Goal: Communication & Community: Answer question/provide support

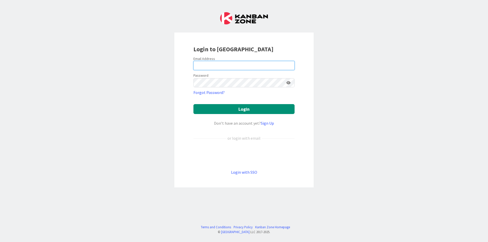
click at [275, 68] on input "email" at bounding box center [243, 65] width 101 height 9
type input "[EMAIL_ADDRESS][DOMAIN_NAME]"
click at [193, 104] on button "Login" at bounding box center [243, 109] width 101 height 10
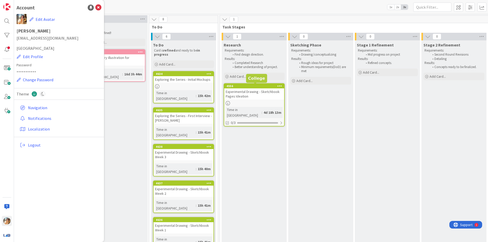
click at [320, 116] on div "Sketching Phase Requirements: Drawing/conceptualizing Results: Rough ideas for …" at bounding box center [320, 212] width 65 height 344
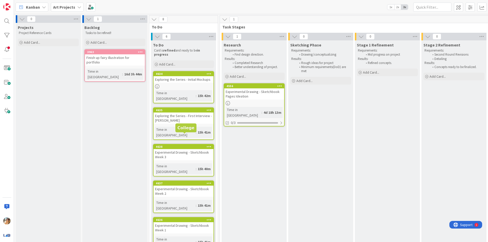
click at [242, 99] on div "Experimental Drawing - Sketchbook Pages Ideation" at bounding box center [254, 93] width 60 height 11
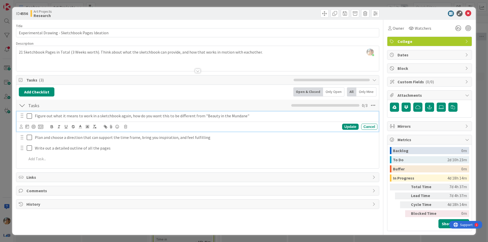
click at [27, 116] on icon at bounding box center [29, 116] width 5 height 6
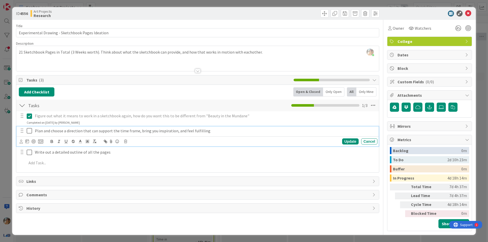
click at [30, 129] on icon at bounding box center [29, 131] width 5 height 6
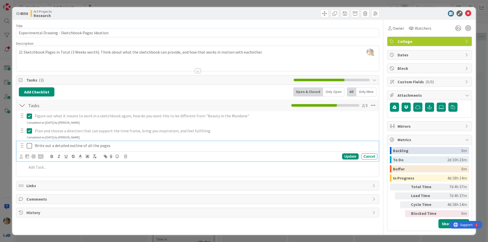
click at [75, 148] on p "Write out a detailed outline of all the pages" at bounding box center [205, 146] width 341 height 6
drag, startPoint x: 110, startPoint y: 147, endPoint x: 99, endPoint y: 147, distance: 11.4
click at [99, 147] on p "Write out a detailed outline of all the pages" at bounding box center [205, 146] width 341 height 6
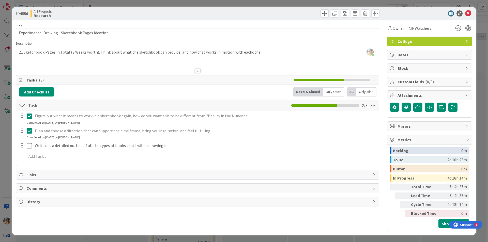
click at [66, 152] on div "Figure out what it means to work in a sketchbook again, how do you want this to…" at bounding box center [198, 137] width 358 height 52
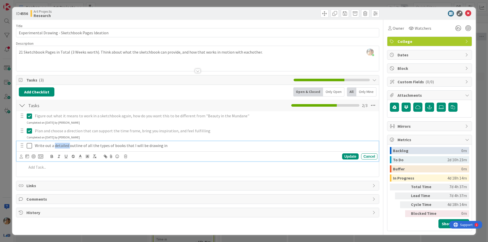
drag, startPoint x: 69, startPoint y: 148, endPoint x: 55, endPoint y: 147, distance: 13.8
click at [55, 147] on p "Write out a detailed outline of all the types of books that I will be drawing in" at bounding box center [205, 146] width 341 height 6
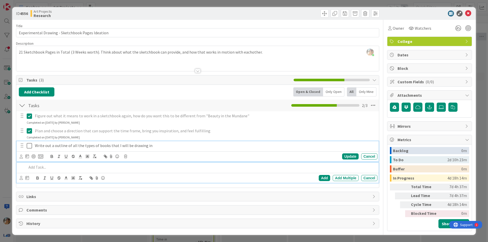
click at [120, 167] on p at bounding box center [201, 168] width 349 height 6
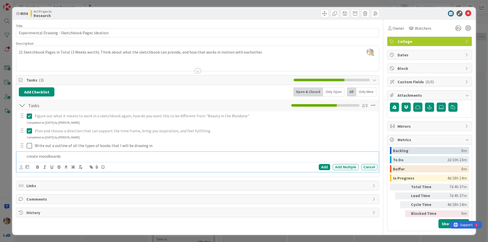
drag, startPoint x: 100, startPoint y: 154, endPoint x: 5, endPoint y: 154, distance: 95.6
click at [0, 154] on div "ID 4556 Art Projects Research Title 48 / 128 Experimental Drawing - Sketchbook …" at bounding box center [244, 121] width 488 height 242
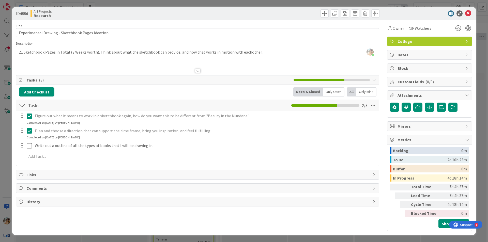
click at [202, 179] on div "Title 48 / 128 Experimental Drawing - Sketchbook Pages Ideation Description [PE…" at bounding box center [197, 126] width 363 height 212
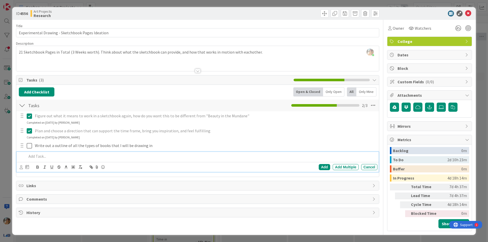
click at [198, 155] on p at bounding box center [201, 157] width 349 height 6
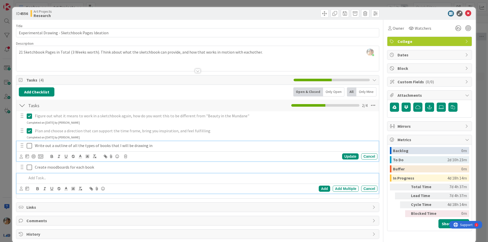
click at [32, 147] on icon at bounding box center [29, 146] width 5 height 6
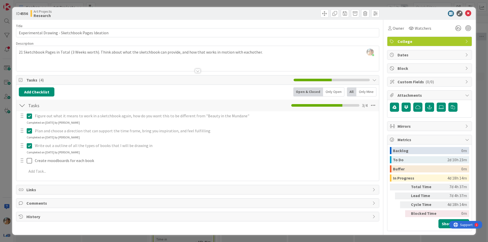
click at [0, 144] on div "ID 4556 Art Projects Research Title 48 / 128 Experimental Drawing - Sketchbook …" at bounding box center [244, 121] width 488 height 242
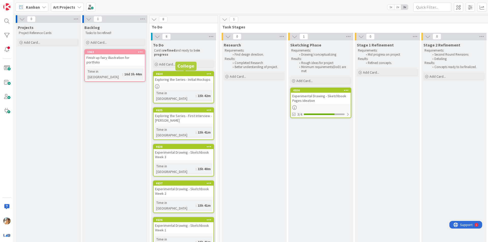
click at [180, 75] on div "4634" at bounding box center [185, 74] width 58 height 4
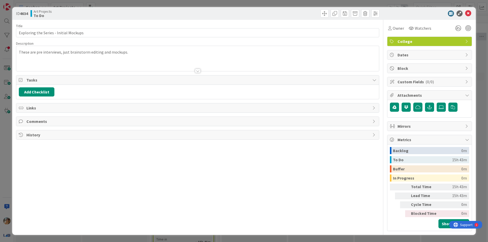
click at [0, 147] on div "ID 4634 Art Projects To Do Title 38 / 128 Exploring the Series - Initial Mockup…" at bounding box center [244, 121] width 488 height 242
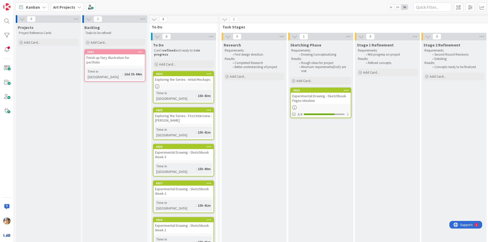
click at [182, 82] on div "Exploring the Series - Initial Mockups" at bounding box center [184, 79] width 60 height 7
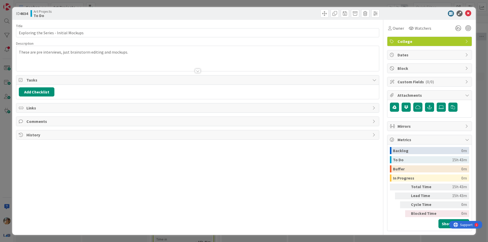
click at [164, 56] on div "These are pre interviews, just brainstorm editing and mockups." at bounding box center [197, 59] width 363 height 23
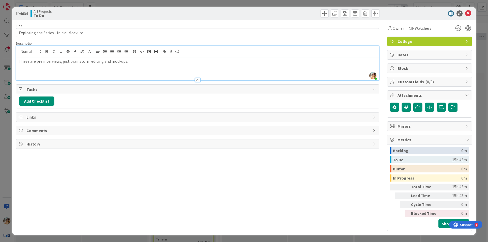
click at [149, 60] on p "These are pre interviews, just brainstorm editing and mockups." at bounding box center [198, 61] width 358 height 6
click at [0, 140] on div "ID 4634 Art Projects To Do Title 38 / 128 Exploring the Series - Initial Mockup…" at bounding box center [244, 121] width 488 height 242
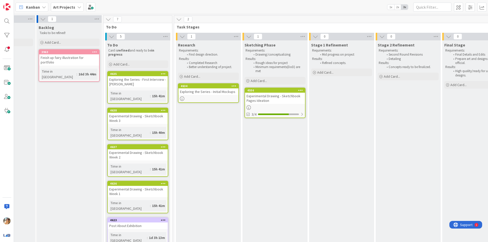
scroll to position [0, 57]
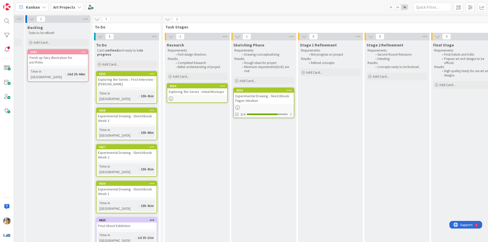
click at [135, 181] on link "4636 Experimental Drawing - Sketchbook Week 1 Time in [GEOGRAPHIC_DATA] : 15h 4…" at bounding box center [126, 197] width 61 height 33
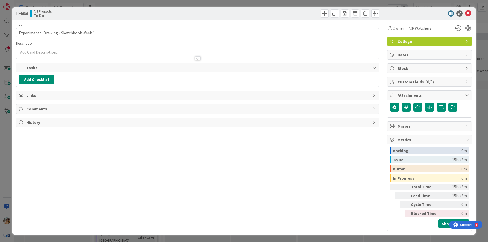
click at [0, 163] on div "ID 4636 Art Projects To Do Title 40 / 128 Experimental Drawing - Sketchbook Wee…" at bounding box center [244, 121] width 488 height 242
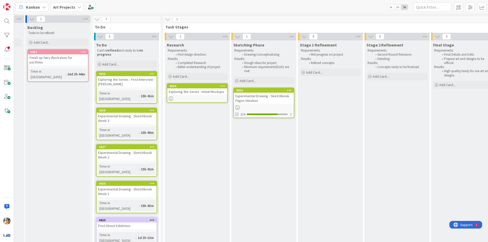
click at [150, 109] on icon at bounding box center [152, 111] width 5 height 4
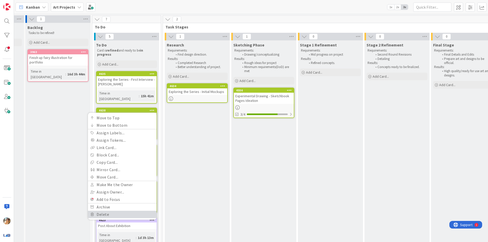
click at [113, 211] on link "Delete" at bounding box center [122, 214] width 69 height 7
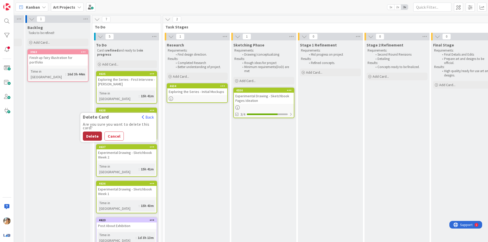
click at [95, 132] on button "Delete" at bounding box center [92, 136] width 19 height 9
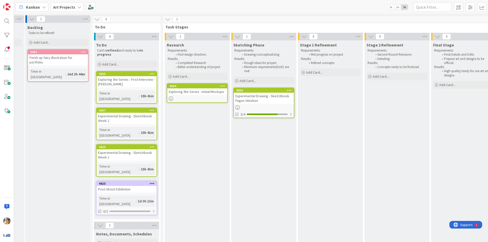
click at [151, 109] on icon at bounding box center [152, 111] width 5 height 4
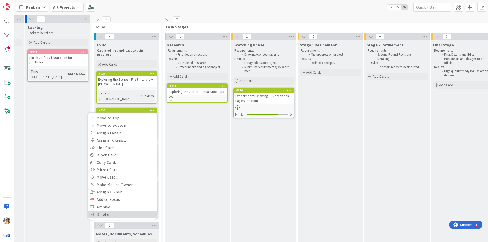
click at [111, 211] on link "Delete" at bounding box center [122, 214] width 69 height 7
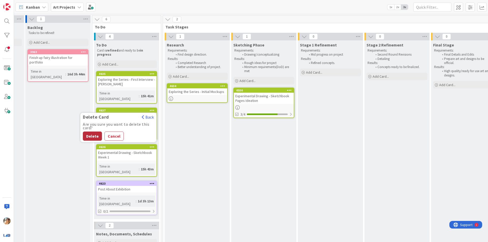
click at [91, 132] on button "Delete" at bounding box center [92, 136] width 19 height 9
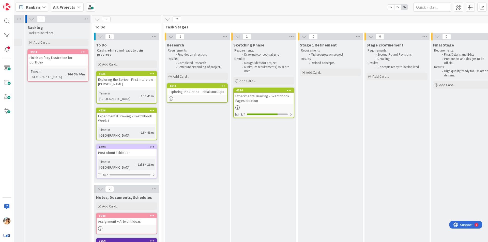
click at [135, 116] on div "Experimental Drawing - Sketchbook Week 1" at bounding box center [127, 118] width 60 height 11
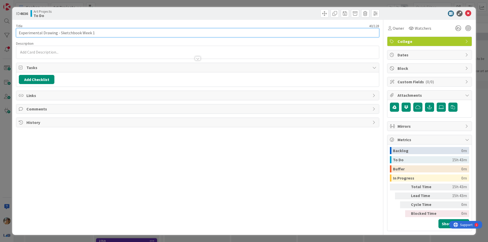
drag, startPoint x: 106, startPoint y: 33, endPoint x: 81, endPoint y: 33, distance: 25.4
click at [81, 33] on input "Experimental Drawing - Sketchbook Week 1" at bounding box center [197, 32] width 363 height 9
type input "Experimental Drawing - Sketchbook (Worth 3 Weeks)"
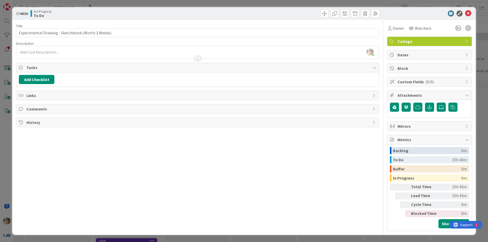
click at [0, 149] on div "ID 4636 Art Projects To Do Title 49 / 128 Experimental Drawing - Sketchbook (Wo…" at bounding box center [244, 121] width 488 height 242
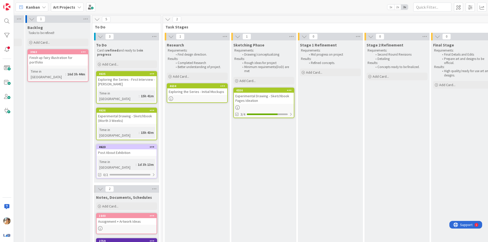
click at [139, 81] on div "Exploring the Series - First Interview - [PERSON_NAME]" at bounding box center [127, 81] width 60 height 11
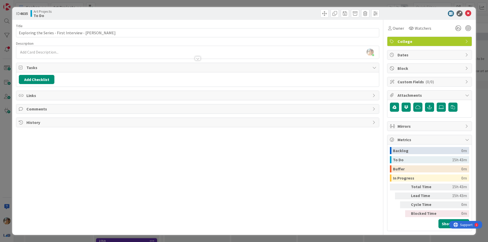
click at [430, 137] on span "Metrics" at bounding box center [430, 140] width 65 height 6
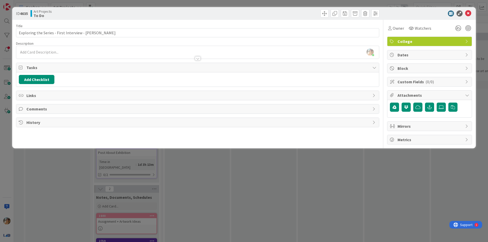
click at [425, 59] on div "Dates" at bounding box center [430, 54] width 84 height 9
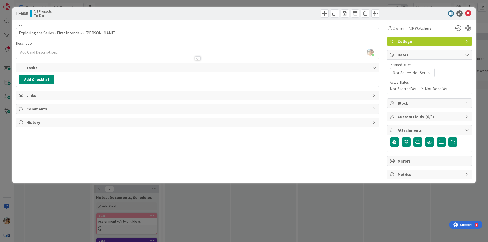
click at [405, 75] on span "Not Set" at bounding box center [399, 73] width 13 height 6
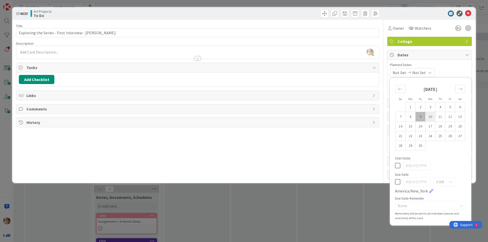
click at [430, 118] on td "10" at bounding box center [431, 117] width 10 height 10
type input "[DATE]"
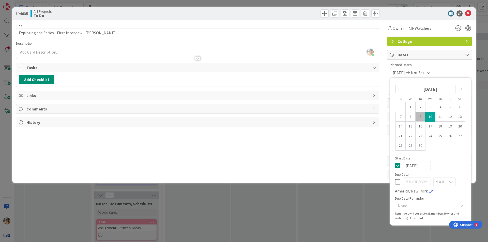
click at [425, 73] on span "Not Set" at bounding box center [417, 73] width 13 height 6
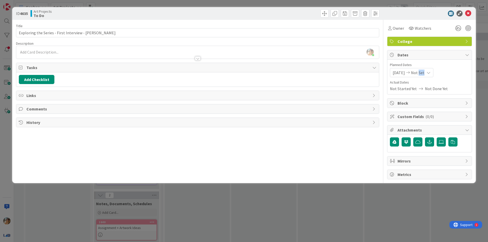
click at [425, 73] on span "Not Set" at bounding box center [417, 73] width 13 height 6
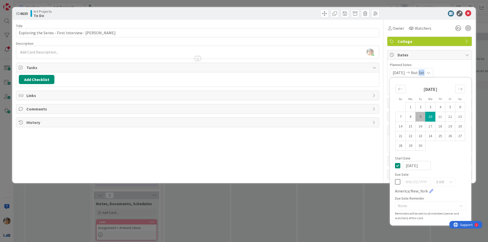
click at [432, 116] on td "10" at bounding box center [431, 117] width 10 height 10
type input "[DATE]"
click at [455, 66] on span "Planned Dates" at bounding box center [429, 64] width 79 height 5
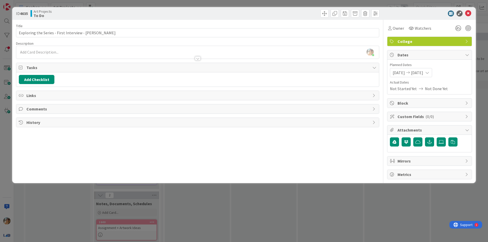
click at [294, 235] on div "ID 4635 Art Projects To Do Title 46 / 128 Exploring the Series - First Intervie…" at bounding box center [244, 121] width 488 height 242
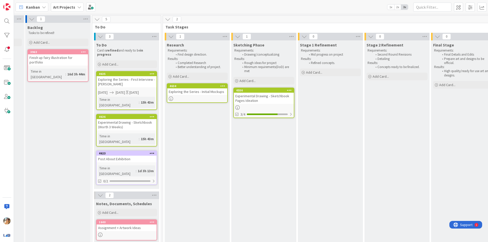
click at [143, 89] on link "4635 Exploring the Series - First Interview - [PERSON_NAME] [DATE] [DATE] [DATE…" at bounding box center [126, 90] width 61 height 39
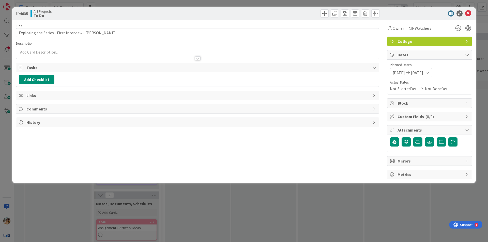
click at [423, 72] on span "[DATE]" at bounding box center [417, 73] width 12 height 6
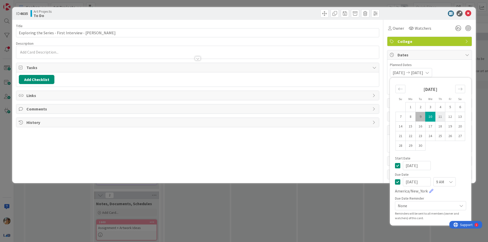
click at [442, 117] on td "11" at bounding box center [441, 117] width 10 height 10
type input "[DATE]"
click at [334, 200] on div "ID 4635 Art Projects To Do Title 46 / 128 Exploring the Series - First Intervie…" at bounding box center [244, 121] width 488 height 242
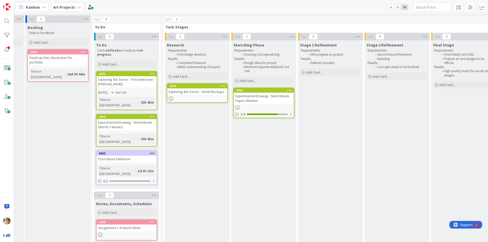
click at [133, 81] on div "Exploring the Series - First Interview - [PERSON_NAME]" at bounding box center [127, 81] width 60 height 11
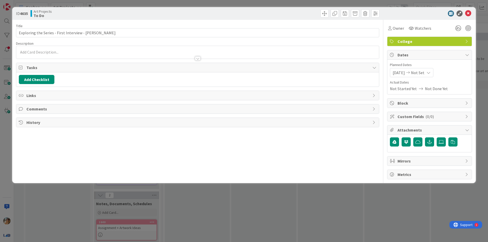
click at [399, 75] on span "[DATE]" at bounding box center [399, 73] width 12 height 6
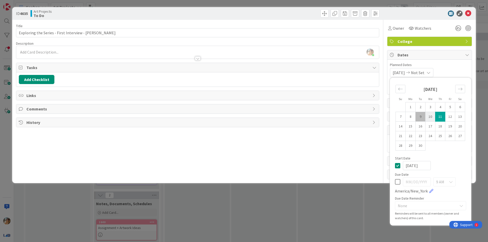
click at [429, 116] on td "10" at bounding box center [431, 117] width 10 height 10
type input "[DATE]"
click at [441, 117] on td "11" at bounding box center [441, 117] width 10 height 10
type input "[DATE]"
click at [338, 192] on div "ID 4635 Art Projects To Do Title 46 / 128 Exploring the Series - First Intervie…" at bounding box center [244, 121] width 488 height 242
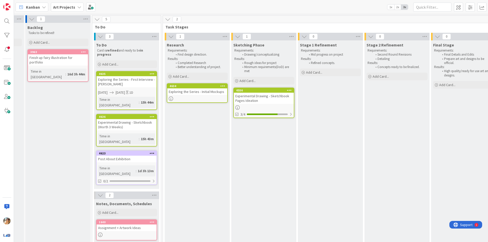
click at [136, 119] on div "Experimental Drawing - Sketchbook (Worth 3 Weeks)" at bounding box center [127, 124] width 60 height 11
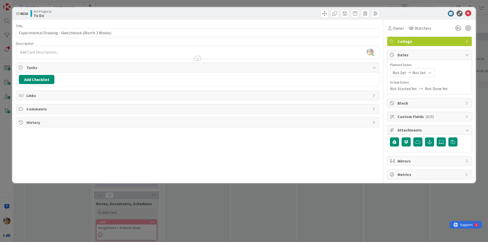
click at [401, 75] on span "Not Set" at bounding box center [399, 73] width 13 height 6
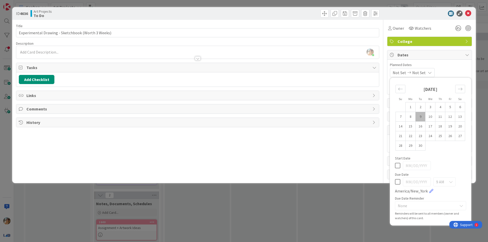
click at [398, 183] on icon at bounding box center [397, 182] width 5 height 6
type input "[DATE]"
click at [453, 117] on td "12" at bounding box center [450, 117] width 10 height 10
type input "[DATE]"
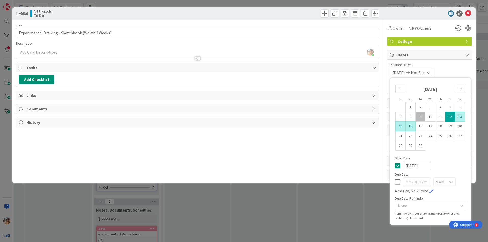
click at [412, 128] on td "15" at bounding box center [411, 127] width 10 height 10
type input "[DATE]"
click at [412, 128] on td "15" at bounding box center [411, 127] width 10 height 10
type input "[DATE]"
click at [399, 168] on icon at bounding box center [397, 166] width 5 height 6
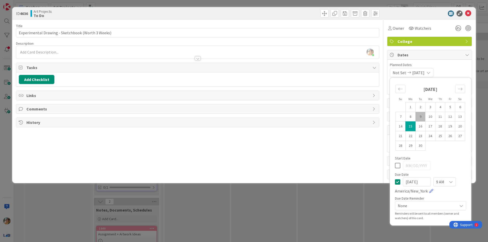
click at [449, 183] on div "9 AM" at bounding box center [445, 181] width 22 height 9
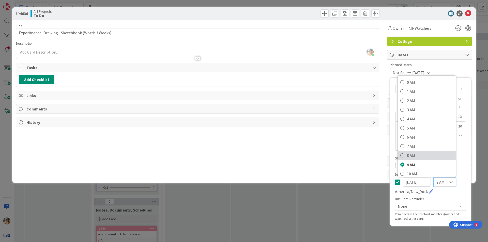
scroll to position [51, 0]
click at [420, 148] on span "1 PM" at bounding box center [430, 151] width 46 height 8
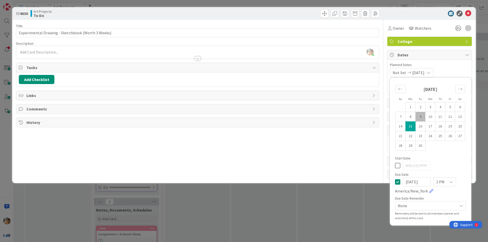
click at [356, 204] on div "ID 4636 Art Projects To Do Title 49 / 128 Experimental Drawing - Sketchbook (Wo…" at bounding box center [244, 121] width 488 height 242
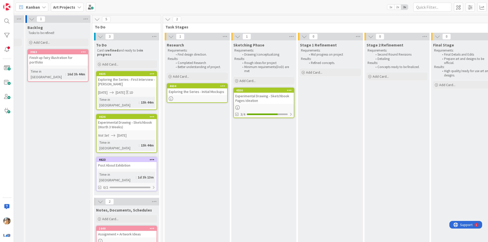
click at [135, 84] on div "Exploring the Series - First Interview - [PERSON_NAME]" at bounding box center [127, 81] width 60 height 11
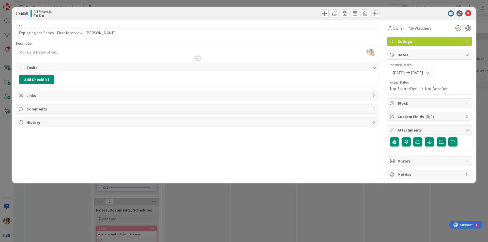
click at [423, 73] on span "[DATE]" at bounding box center [417, 73] width 12 height 6
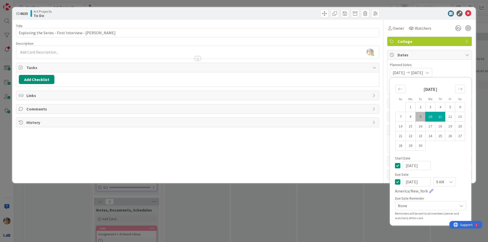
click at [397, 165] on icon at bounding box center [397, 166] width 5 height 6
click at [400, 181] on icon at bounding box center [397, 182] width 5 height 6
click at [400, 183] on icon at bounding box center [397, 182] width 5 height 6
type input "[DATE]"
click at [427, 182] on input "[DATE]" at bounding box center [417, 181] width 28 height 9
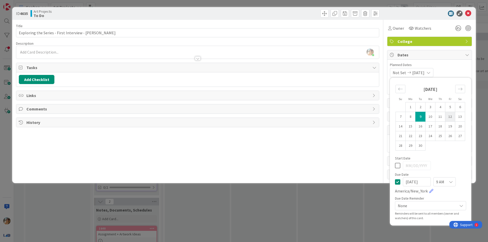
click at [449, 119] on td "12" at bounding box center [450, 117] width 10 height 10
type input "[DATE]"
click at [449, 119] on td "12" at bounding box center [450, 117] width 10 height 10
type input "[DATE]"
click at [449, 119] on td "12" at bounding box center [450, 117] width 10 height 10
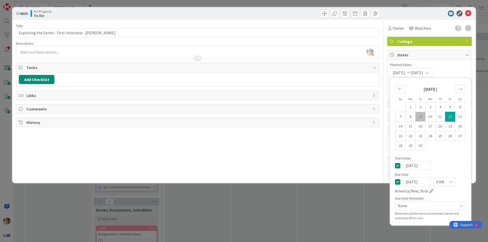
click at [399, 182] on icon at bounding box center [397, 182] width 5 height 6
click at [399, 167] on icon at bounding box center [397, 166] width 5 height 6
click at [393, 185] on div "Su Mo Tu We Th Fr Sa [DATE] 1 2 3 4 5 6 7 8 9 10 11 12 13 14 15 16 17 18 19 20 …" at bounding box center [431, 151] width 76 height 143
click at [397, 184] on icon at bounding box center [397, 182] width 5 height 6
click at [433, 118] on td "10" at bounding box center [431, 117] width 10 height 10
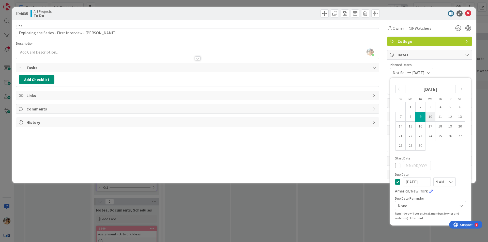
type input "[DATE]"
click at [447, 182] on div "9 AM" at bounding box center [445, 181] width 22 height 9
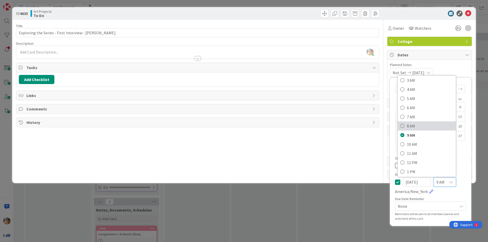
scroll to position [76, 0]
click at [418, 135] on span "2 PM" at bounding box center [430, 134] width 46 height 8
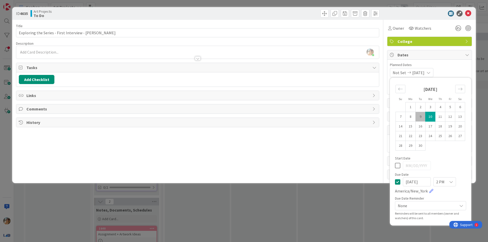
click at [326, 213] on div "ID 4635 Art Projects To Do Title 46 / 128 Exploring the Series - First Intervie…" at bounding box center [244, 121] width 488 height 242
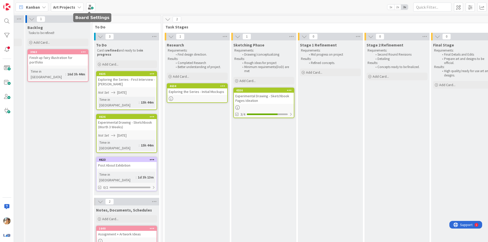
click at [79, 8] on icon at bounding box center [79, 7] width 4 height 4
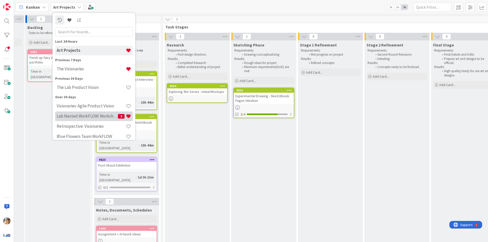
click at [102, 120] on div "Lab Nested WorkFLOW: Workshop 3" at bounding box center [94, 117] width 78 height 10
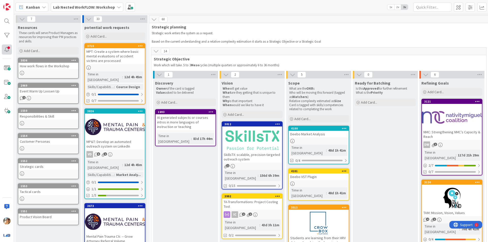
click at [4, 46] on div at bounding box center [7, 49] width 10 height 10
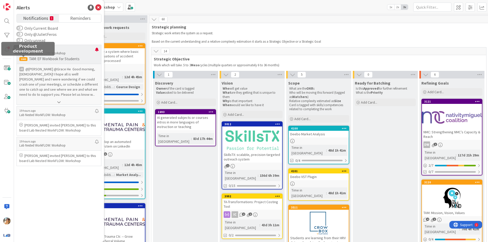
click at [59, 80] on p "@[PERSON_NAME]﻿ ﻿@Grace He ﻿ Good morning, [DEMOGRAPHIC_DATA]! I hope all is we…" at bounding box center [58, 82] width 79 height 31
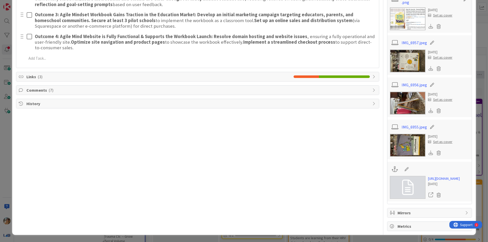
scroll to position [534, 0]
click at [86, 87] on span "Comments ( 7 )" at bounding box center [198, 90] width 344 height 6
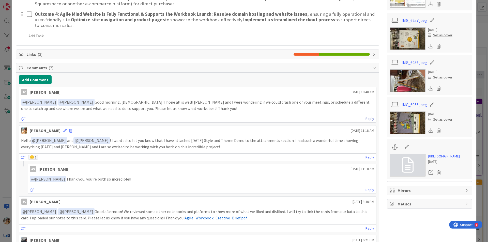
click at [366, 117] on link "Reply" at bounding box center [370, 119] width 9 height 6
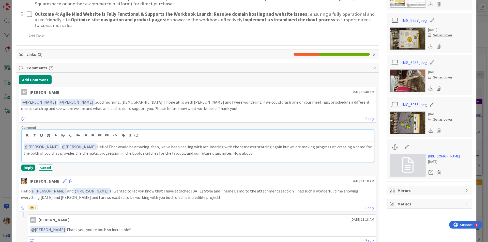
click at [229, 154] on p "﻿ @ Grace He ﻿ ﻿ @ [PERSON_NAME] ﻿ Hello! That would be amazing. Yeah, we've be…" at bounding box center [198, 150] width 348 height 12
drag, startPoint x: 225, startPoint y: 154, endPoint x: 214, endPoint y: 154, distance: 10.7
click at [214, 154] on p "﻿ @ Grace He ﻿ ﻿ @ [PERSON_NAME] ﻿ Hello! That would be amazing. Yeah, we've be…" at bounding box center [198, 150] width 348 height 12
click at [263, 158] on div "﻿ @ Grace He ﻿ ﻿ @ [PERSON_NAME] ﻿ Hello! That would be amazing. Yeah, we've be…" at bounding box center [198, 152] width 352 height 20
click at [269, 154] on p "﻿ @ Grace He ﻿ ﻿ @ [PERSON_NAME] ﻿ Hello! That would be amazing. Yeah, we've be…" at bounding box center [198, 150] width 348 height 12
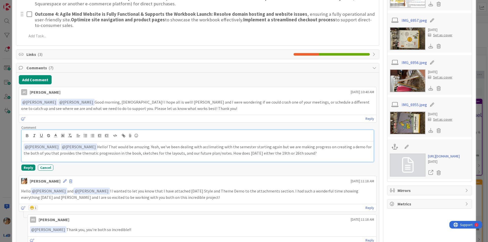
click at [292, 158] on div "﻿ @ Grace He ﻿ ﻿ @ [PERSON_NAME] ﻿ Hello! That would be amazing. Yeah, we've be…" at bounding box center [198, 152] width 352 height 20
click at [31, 169] on button "Reply" at bounding box center [28, 168] width 14 height 6
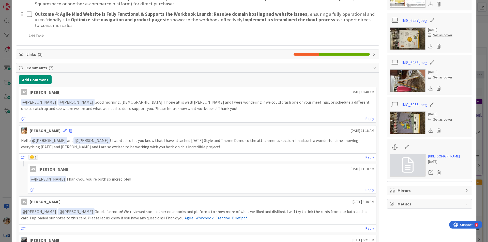
click at [31, 169] on div "AS" at bounding box center [33, 169] width 6 height 6
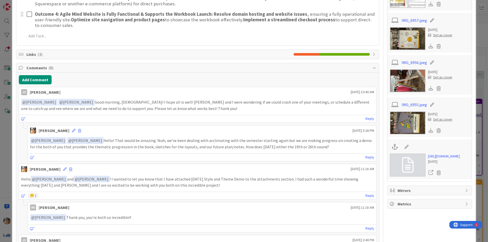
click at [0, 170] on div "ID 3069 Lab Nested WorkFLOW: Workshop Teams are working Title 29 / 128 TAM: EF …" at bounding box center [244, 121] width 488 height 242
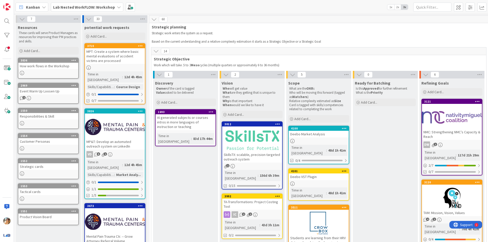
click at [93, 6] on b "Lab Nested WorkFLOW: Workshop" at bounding box center [84, 7] width 62 height 5
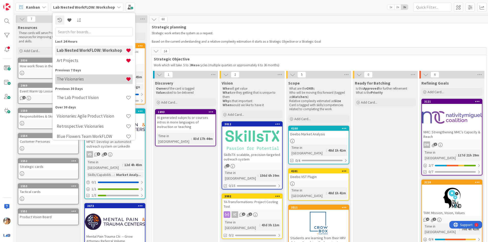
click at [94, 75] on div "The Visionaries" at bounding box center [94, 80] width 78 height 10
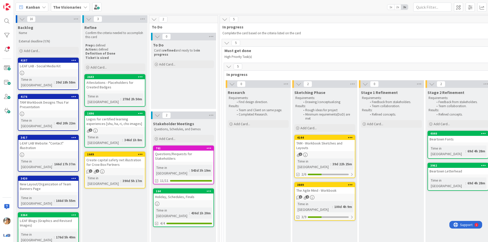
drag, startPoint x: 271, startPoint y: 238, endPoint x: 287, endPoint y: 239, distance: 15.8
click at [287, 239] on div "16 Backlog Name External deadline (Y/N) Add Card... 4187 L-EAF LAB - Social Med…" at bounding box center [251, 128] width 474 height 228
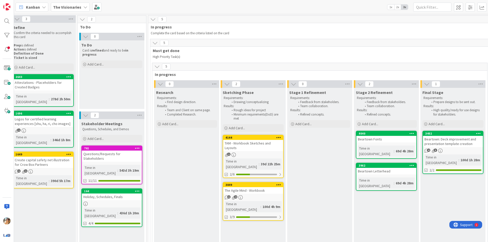
scroll to position [0, 91]
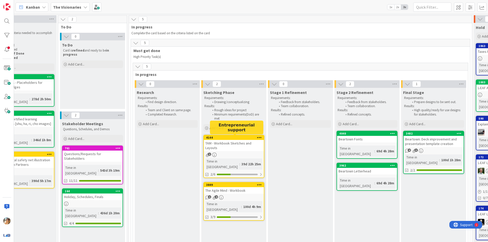
click at [231, 146] on div "TAM - Workbook Sketches and Layouts" at bounding box center [234, 145] width 60 height 11
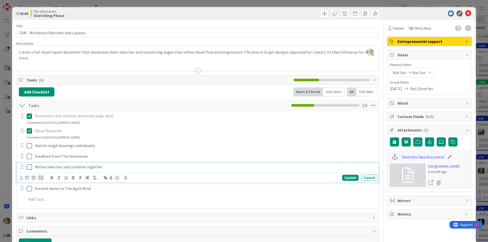
click at [79, 169] on p "Refine sketches and combine together" at bounding box center [205, 167] width 341 height 6
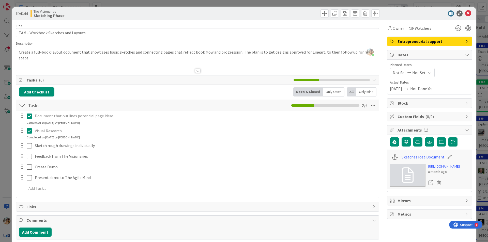
click at [0, 174] on div "ID 4144 The Visionaries Sketching Phase Title 35 / 128 TAM - Workbook Sketches …" at bounding box center [244, 121] width 488 height 242
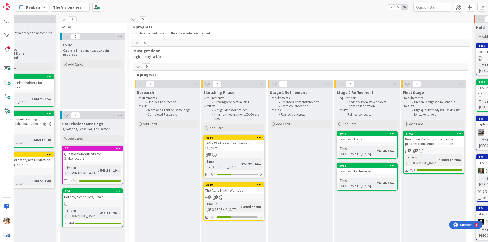
click at [246, 147] on div "TAM - Workbook Sketches and Layouts" at bounding box center [234, 145] width 60 height 11
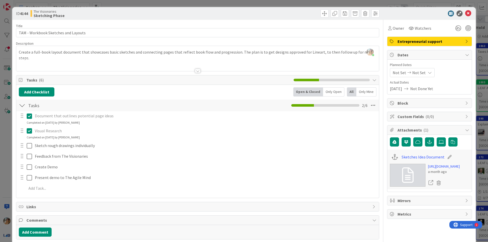
click at [0, 164] on div "ID 4144 The Visionaries Sketching Phase Title 35 / 128 TAM - Workbook Sketches …" at bounding box center [244, 121] width 488 height 242
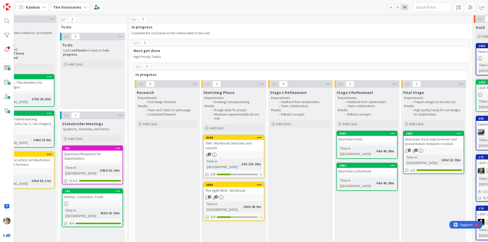
click at [260, 187] on div "The Agile Mind - Workbook" at bounding box center [234, 190] width 60 height 7
